Goal: Transaction & Acquisition: Book appointment/travel/reservation

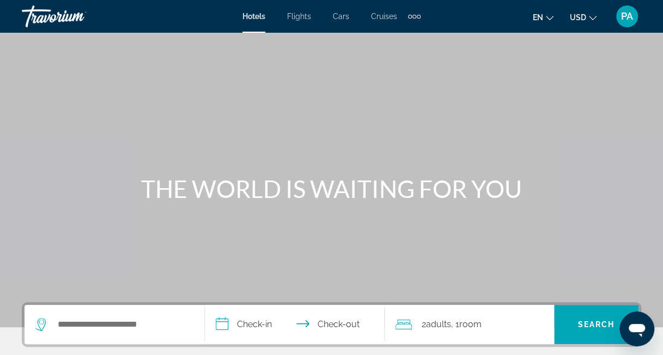
click at [253, 17] on span "Hotels" at bounding box center [253, 16] width 23 height 9
click at [253, 15] on span "Hotels" at bounding box center [253, 16] width 23 height 9
click at [252, 16] on span "Hotels" at bounding box center [253, 16] width 23 height 9
click at [300, 16] on span "Flights" at bounding box center [299, 16] width 24 height 9
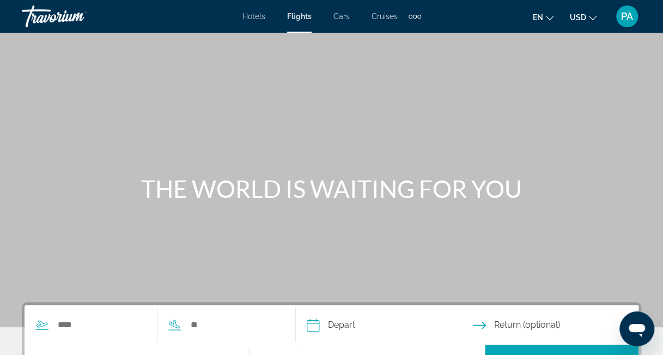
click at [255, 15] on span "Hotels" at bounding box center [253, 16] width 23 height 9
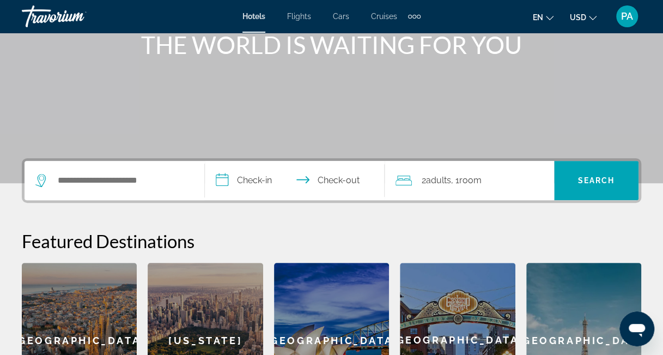
scroll to position [147, 0]
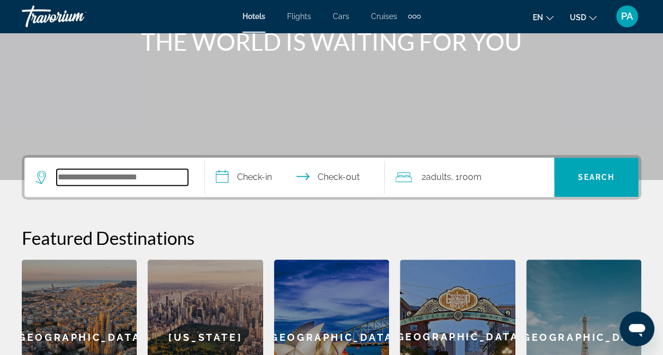
click at [96, 177] on input "Search hotel destination" at bounding box center [122, 177] width 131 height 16
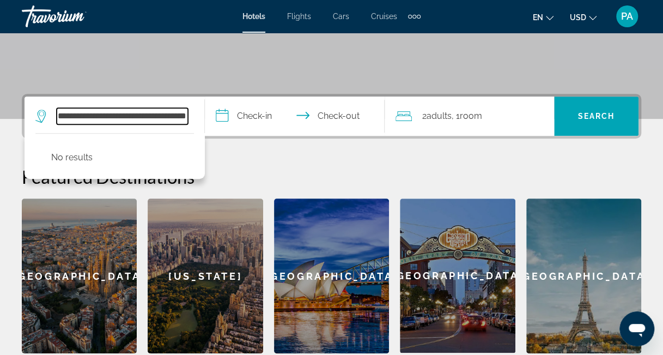
scroll to position [203, 0]
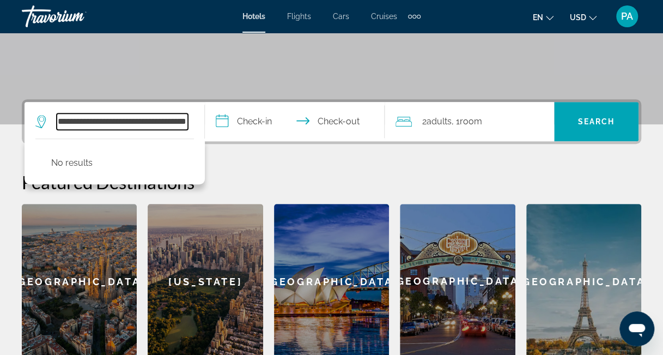
click at [185, 122] on input "**********" at bounding box center [122, 121] width 131 height 16
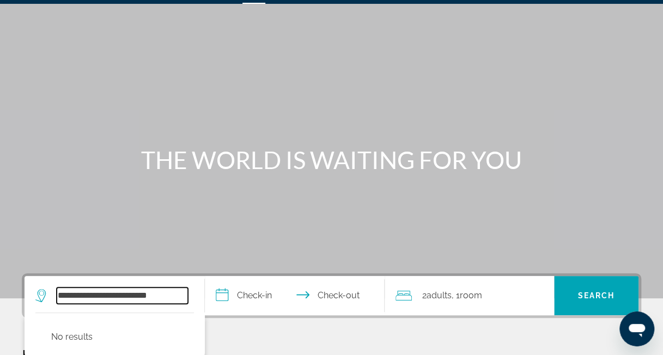
scroll to position [0, 0]
type input "*"
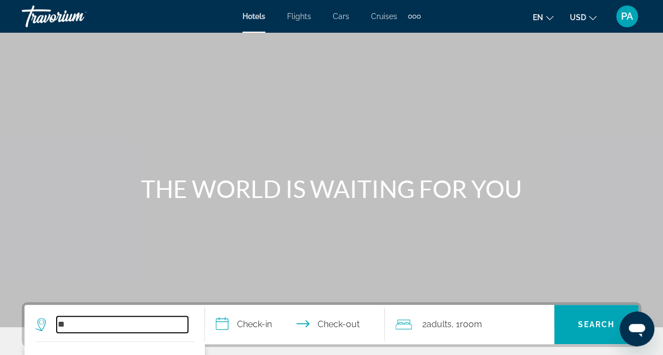
type input "**"
click at [300, 14] on span "Flights" at bounding box center [299, 16] width 24 height 9
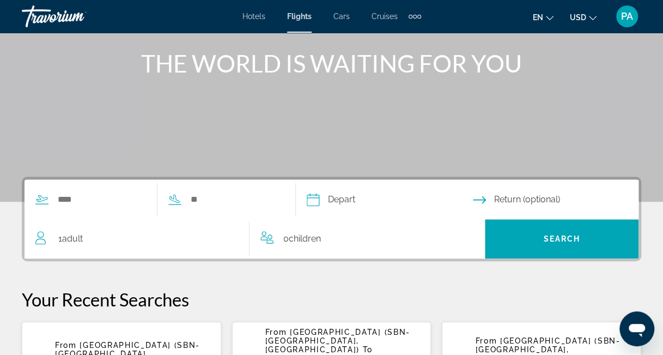
scroll to position [131, 0]
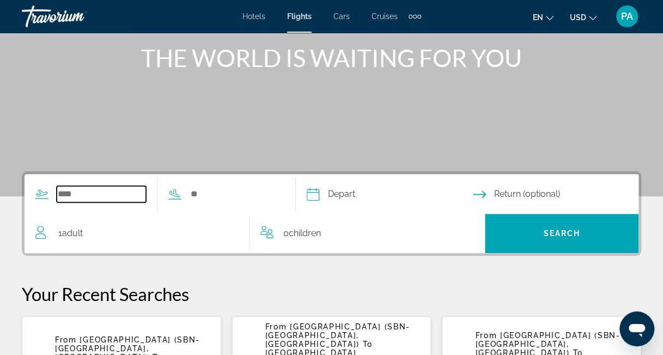
click at [65, 192] on input "Search widget" at bounding box center [101, 194] width 89 height 16
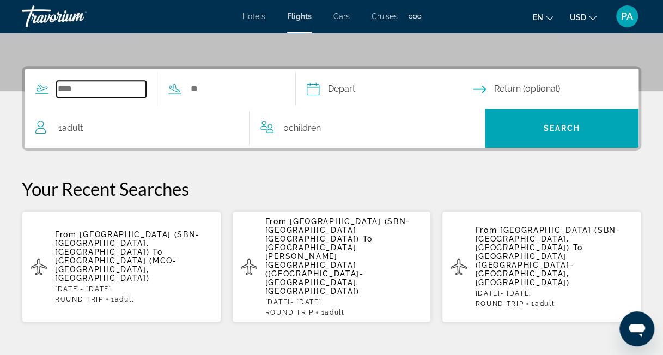
scroll to position [266, 0]
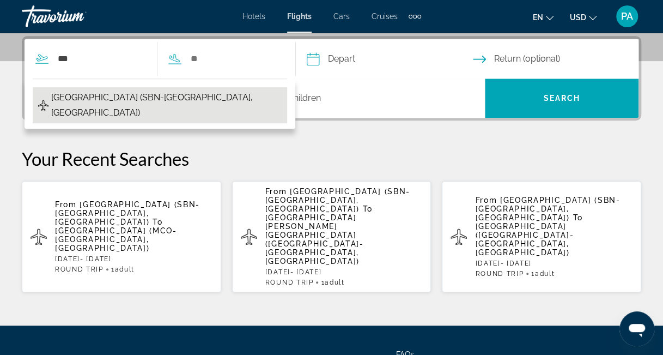
click at [105, 94] on span "[GEOGRAPHIC_DATA] (SBN-[GEOGRAPHIC_DATA], [GEOGRAPHIC_DATA])" at bounding box center [166, 105] width 230 height 31
type input "**********"
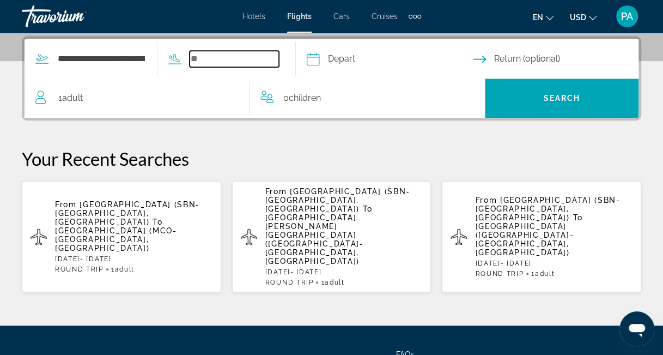
click at [210, 57] on input "Search widget" at bounding box center [234, 59] width 89 height 16
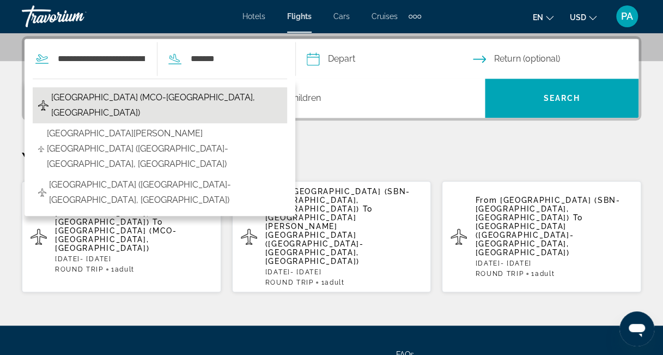
click at [89, 94] on span "[GEOGRAPHIC_DATA] (MCO-[GEOGRAPHIC_DATA], [GEOGRAPHIC_DATA])" at bounding box center [166, 105] width 230 height 31
type input "**********"
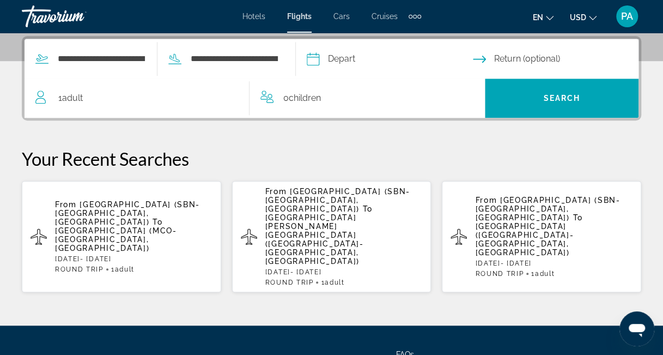
click at [364, 57] on input "Depart date" at bounding box center [389, 60] width 171 height 42
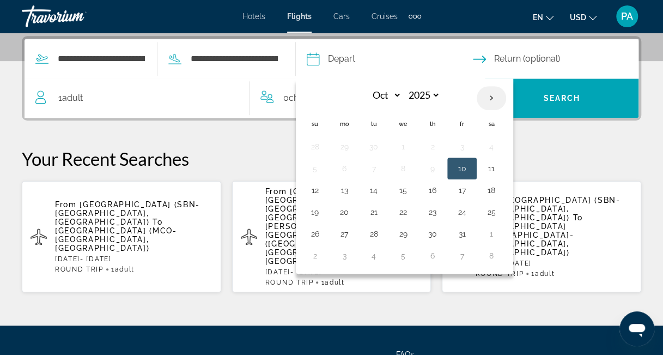
click at [506, 93] on th "Next month" at bounding box center [491, 98] width 29 height 24
select select "*"
select select "****"
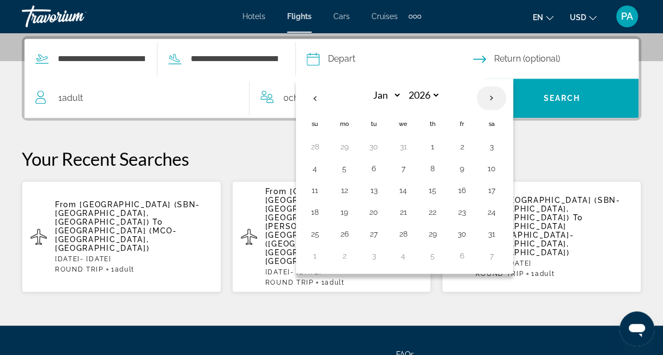
click at [506, 93] on th "Next month" at bounding box center [491, 98] width 29 height 24
select select "*"
click at [353, 142] on button "26" at bounding box center [344, 146] width 17 height 15
type input "**********"
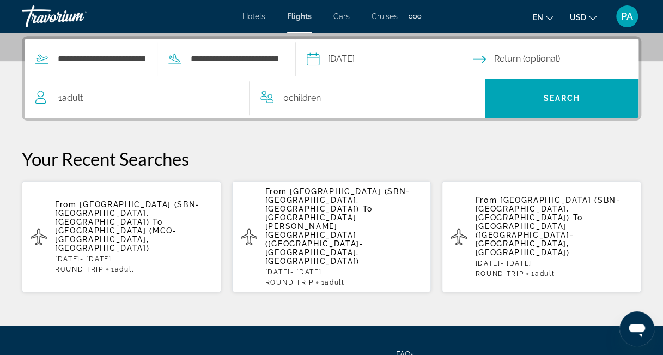
click at [549, 55] on input "Return date" at bounding box center [558, 60] width 171 height 42
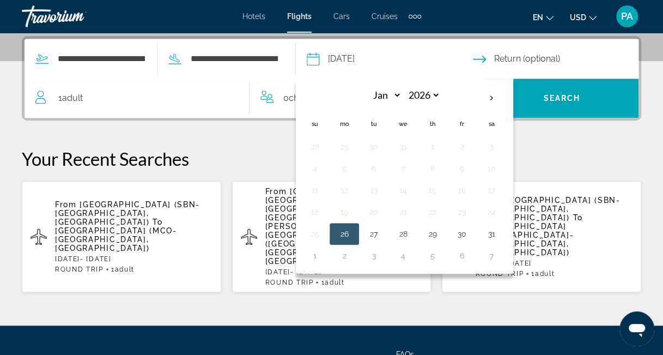
click at [386, 55] on input "**********" at bounding box center [389, 60] width 171 height 42
click at [506, 93] on th "Next month" at bounding box center [491, 98] width 29 height 24
select select "*"
click at [441, 226] on button "26" at bounding box center [432, 233] width 17 height 15
type input "**********"
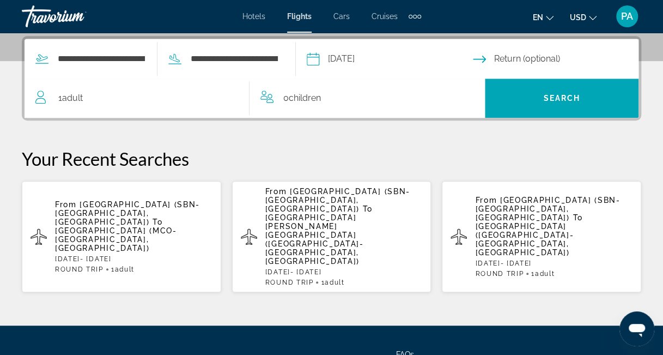
click at [522, 56] on input "Return date" at bounding box center [558, 60] width 171 height 42
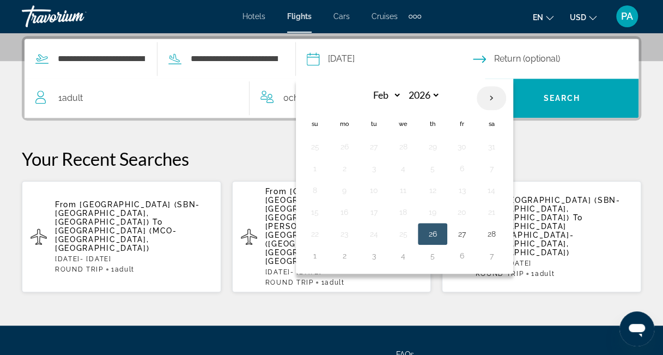
click at [506, 98] on th "Next month" at bounding box center [491, 98] width 29 height 24
select select "*"
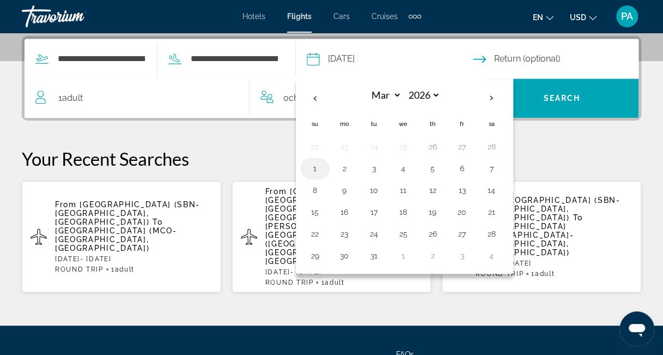
click at [324, 165] on button "1" at bounding box center [314, 168] width 17 height 15
type input "**********"
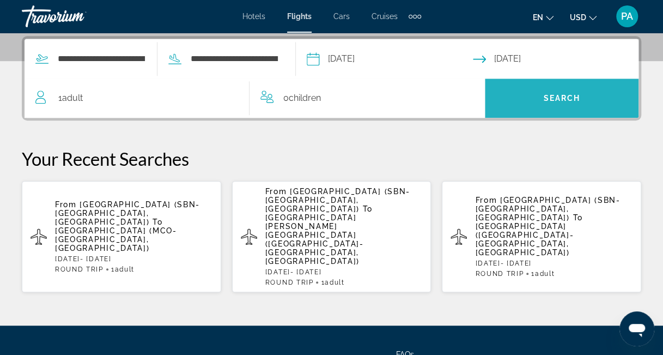
click at [561, 95] on span "Search" at bounding box center [561, 98] width 37 height 9
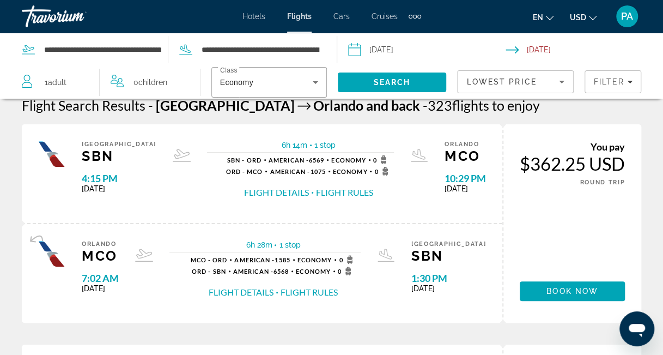
scroll to position [25, 0]
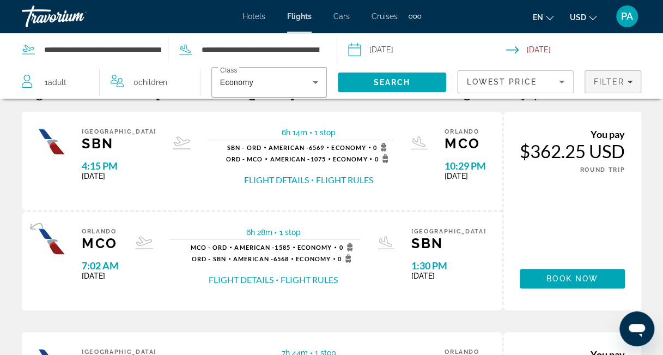
click at [632, 77] on div "Filter" at bounding box center [612, 81] width 39 height 9
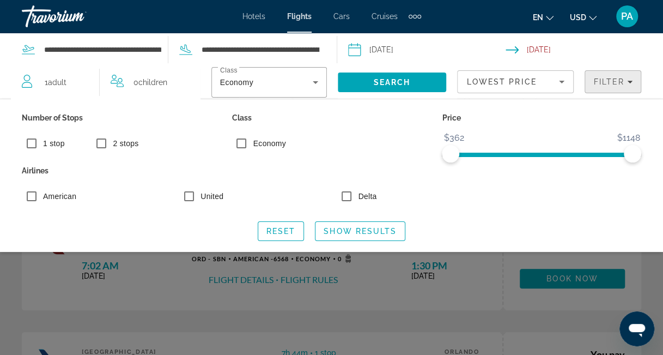
click at [628, 80] on icon "Filters" at bounding box center [629, 81] width 5 height 5
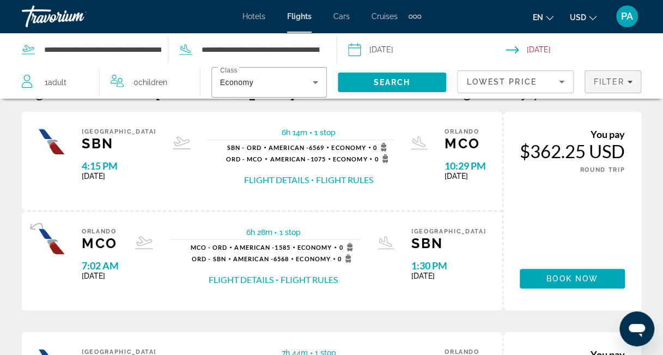
click at [628, 80] on icon "Filters" at bounding box center [629, 81] width 5 height 5
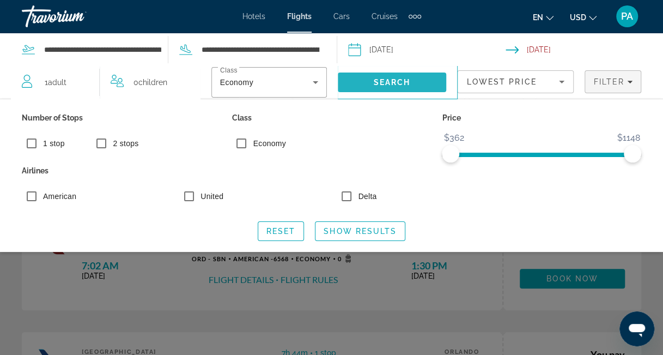
click at [393, 78] on span "Search" at bounding box center [392, 82] width 37 height 9
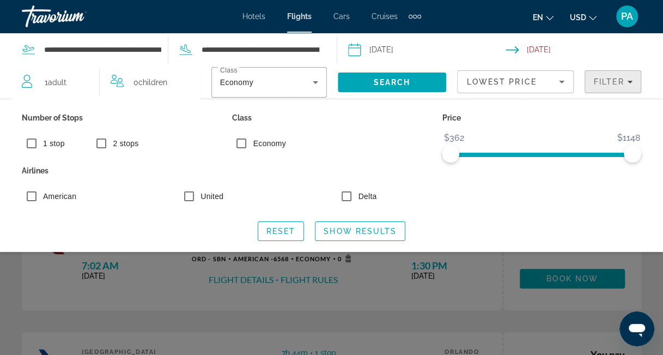
click at [632, 79] on button "Filter" at bounding box center [613, 81] width 57 height 23
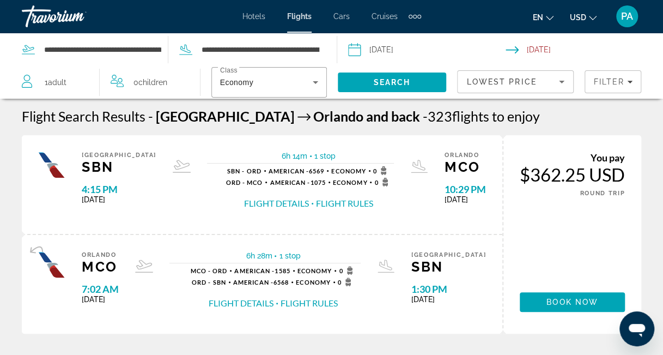
scroll to position [0, 0]
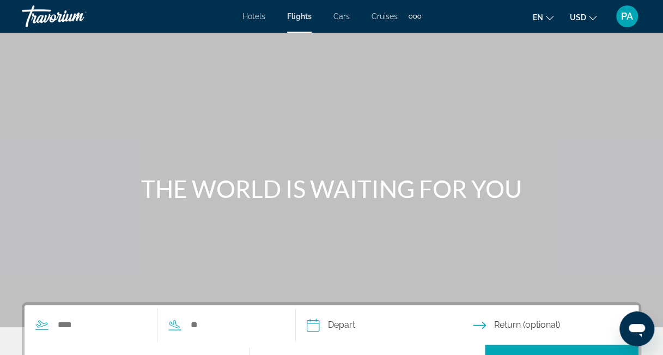
click at [257, 15] on span "Hotels" at bounding box center [253, 16] width 23 height 9
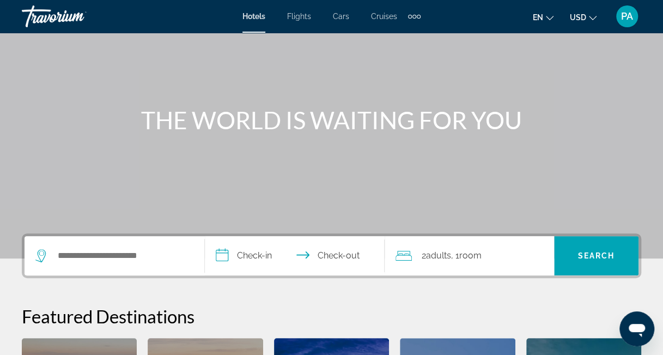
scroll to position [70, 0]
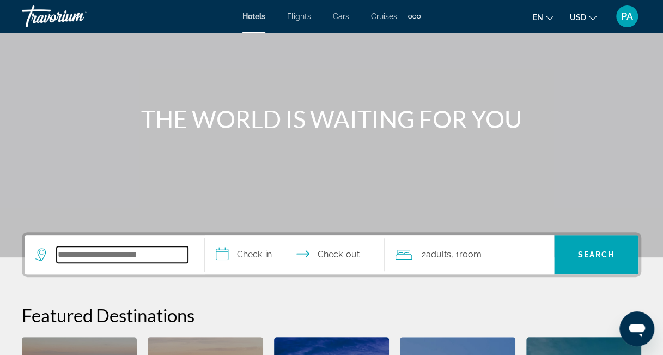
click at [85, 251] on input "Search hotel destination" at bounding box center [122, 254] width 131 height 16
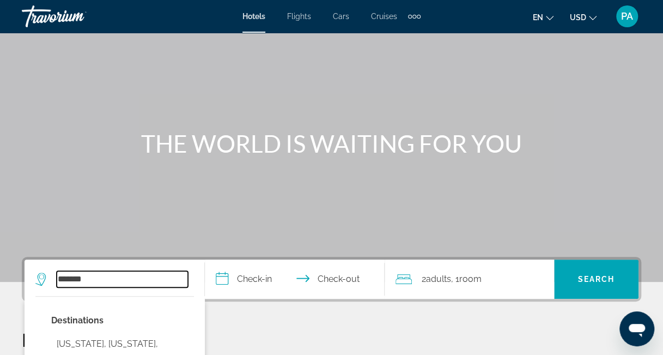
scroll to position [0, 0]
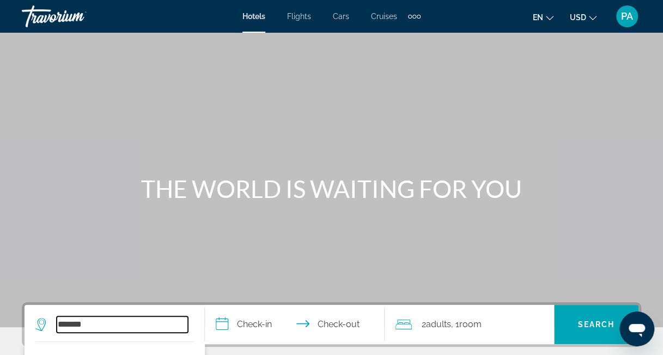
type input "*******"
click at [343, 15] on span "Cars" at bounding box center [341, 16] width 16 height 9
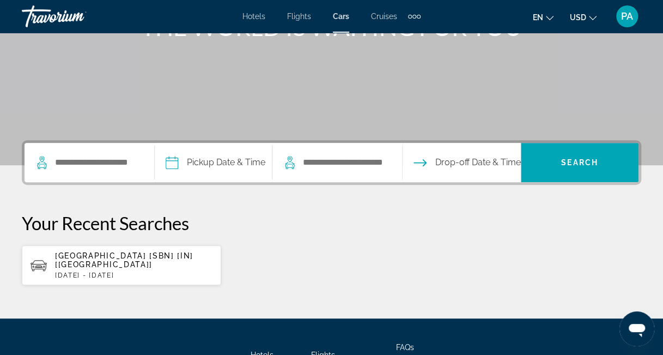
scroll to position [162, 0]
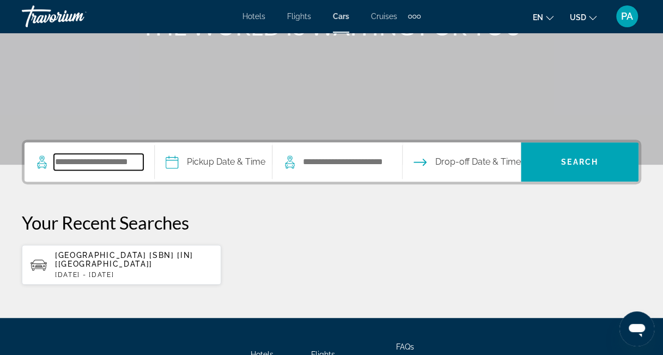
click at [96, 162] on input "Search pickup location" at bounding box center [98, 162] width 89 height 16
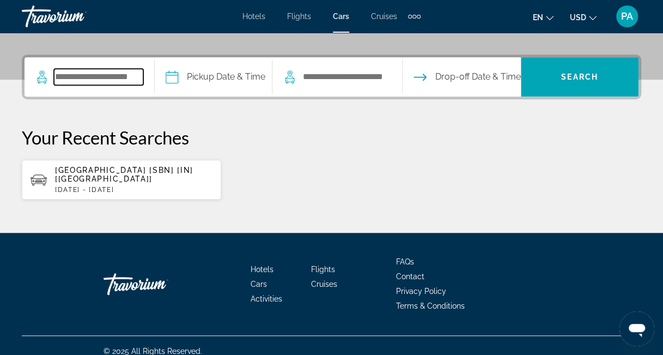
scroll to position [249, 0]
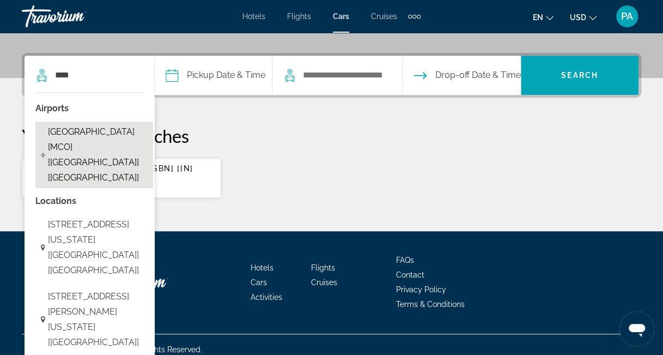
click at [98, 140] on span "[GEOGRAPHIC_DATA] [MCO] [[GEOGRAPHIC_DATA]] [[GEOGRAPHIC_DATA]]" at bounding box center [98, 154] width 100 height 61
type input "**********"
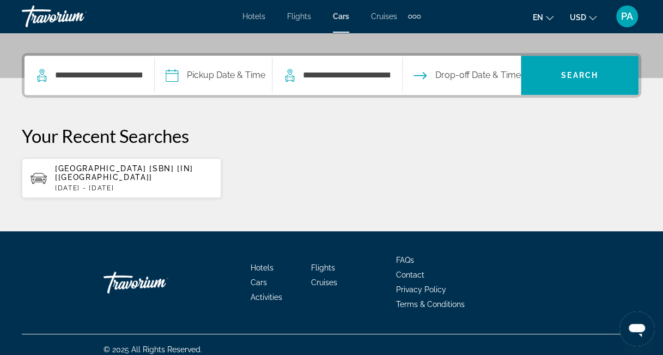
click at [235, 68] on input "Pickup date" at bounding box center [213, 77] width 122 height 42
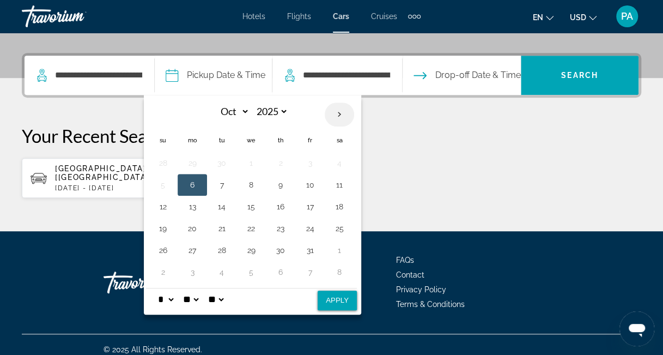
click at [348, 117] on th "Next month" at bounding box center [339, 114] width 29 height 24
click at [348, 115] on th "Next month" at bounding box center [339, 114] width 29 height 24
select select "*"
select select "****"
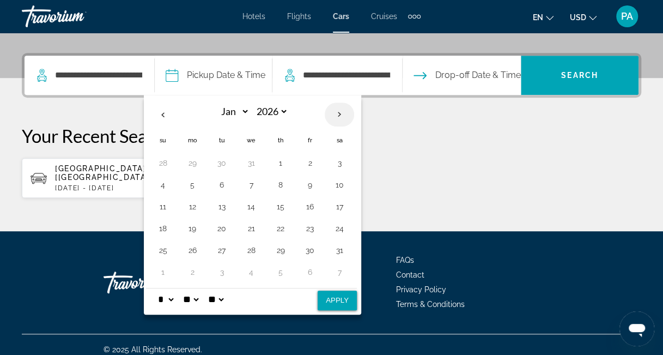
click at [348, 115] on th "Next month" at bounding box center [339, 114] width 29 height 24
click at [289, 244] on button "26" at bounding box center [280, 249] width 17 height 15
click at [354, 112] on th "Next month" at bounding box center [339, 114] width 29 height 24
click at [172, 181] on button "1" at bounding box center [162, 184] width 17 height 15
click at [171, 112] on th "Previous month" at bounding box center [162, 114] width 29 height 24
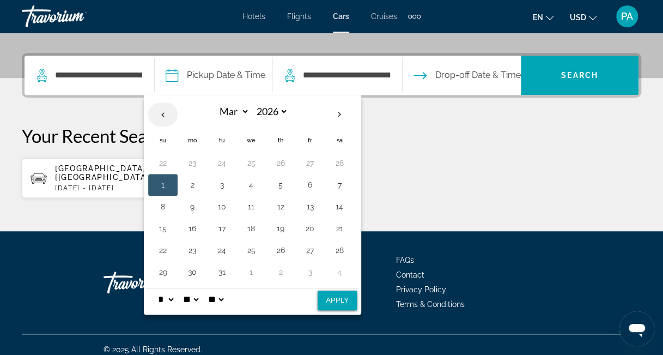
select select "*"
click at [285, 245] on button "26" at bounding box center [280, 249] width 17 height 15
click at [342, 296] on button "Apply" at bounding box center [337, 300] width 39 height 20
type input "**********"
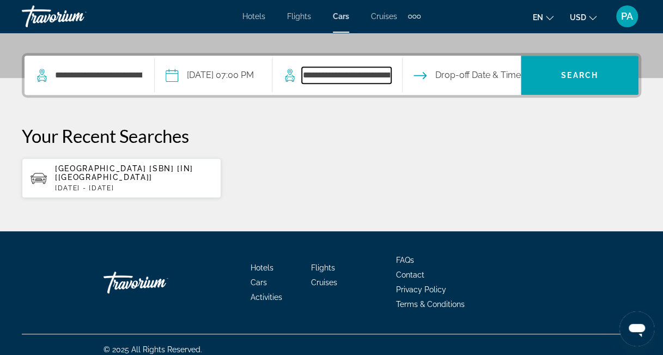
click at [325, 74] on input "**********" at bounding box center [346, 75] width 89 height 16
click at [484, 71] on input "Drop-off date" at bounding box center [461, 77] width 122 height 42
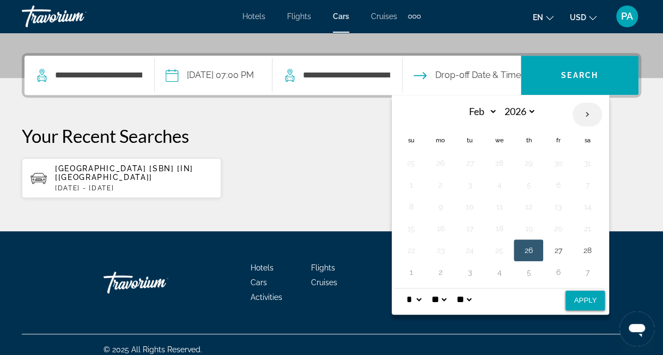
click at [597, 114] on th "Next month" at bounding box center [587, 114] width 29 height 24
select select "*"
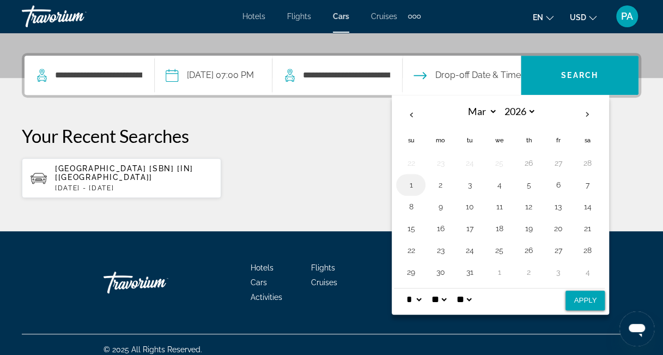
click at [419, 182] on button "1" at bounding box center [410, 184] width 17 height 15
click at [594, 295] on button "Apply" at bounding box center [584, 300] width 39 height 20
type input "**********"
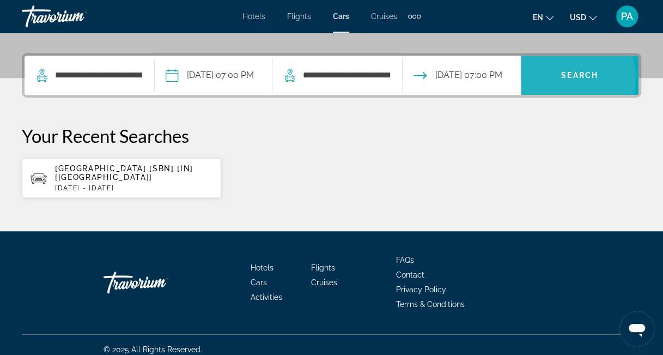
click at [575, 77] on span "Search" at bounding box center [579, 75] width 37 height 9
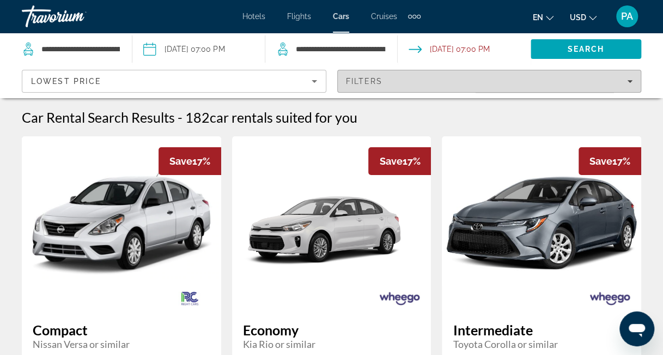
click at [631, 79] on icon "Filters" at bounding box center [629, 80] width 5 height 5
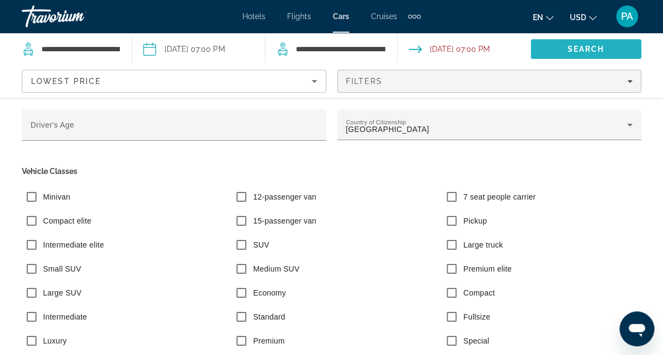
click at [586, 47] on span "Search" at bounding box center [585, 49] width 37 height 9
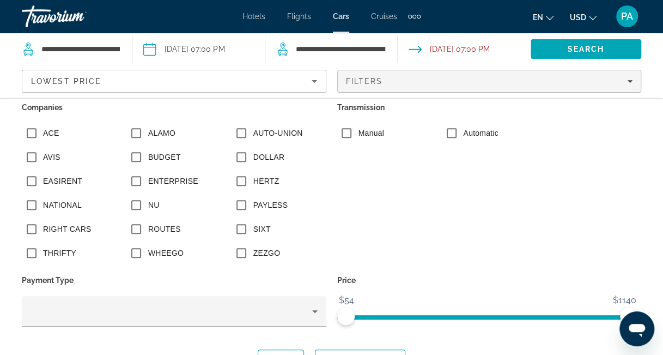
scroll to position [297, 0]
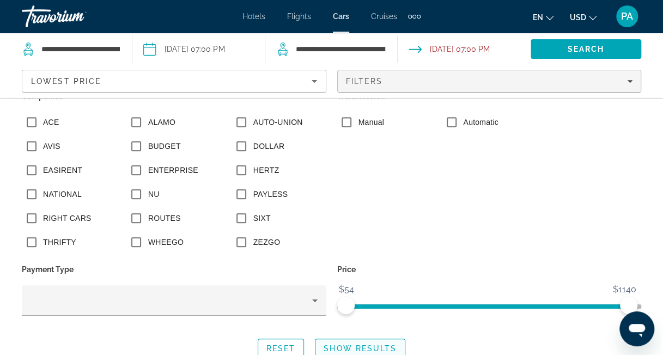
click at [330, 346] on span "Show Results" at bounding box center [360, 348] width 73 height 9
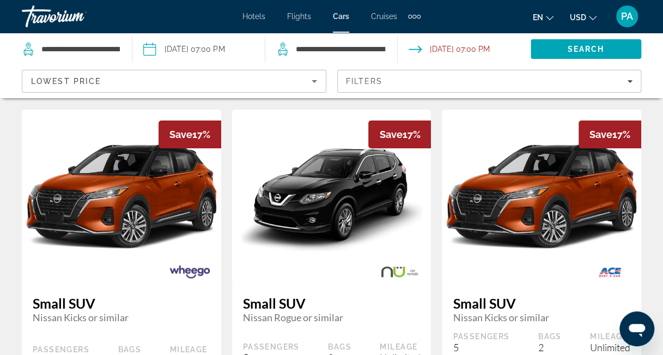
scroll to position [0, 0]
